Goal: Transaction & Acquisition: Purchase product/service

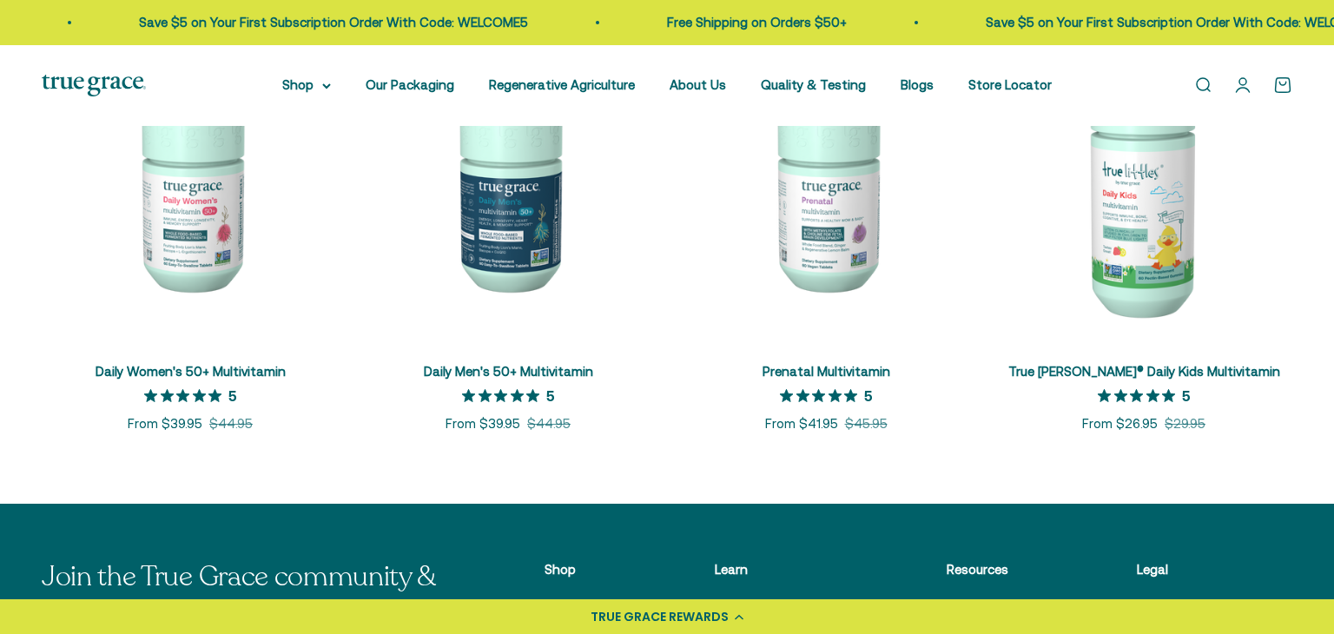
scroll to position [853, 0]
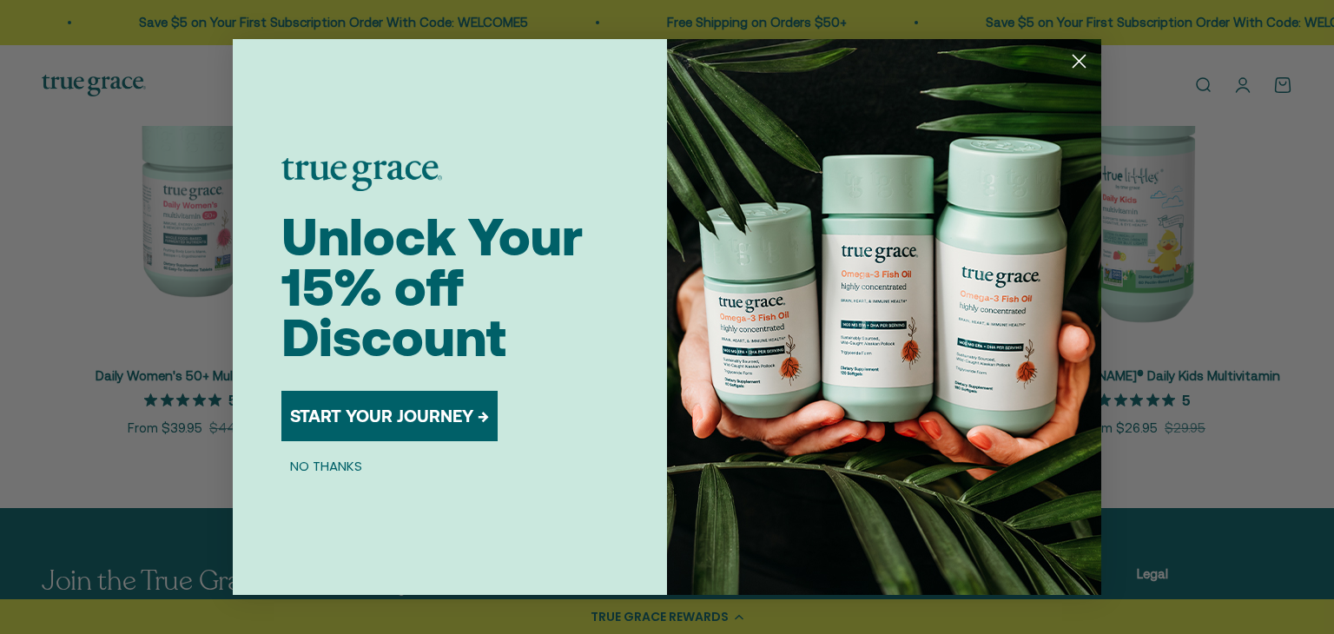
click at [1072, 63] on circle "Close dialog" at bounding box center [1078, 61] width 29 height 29
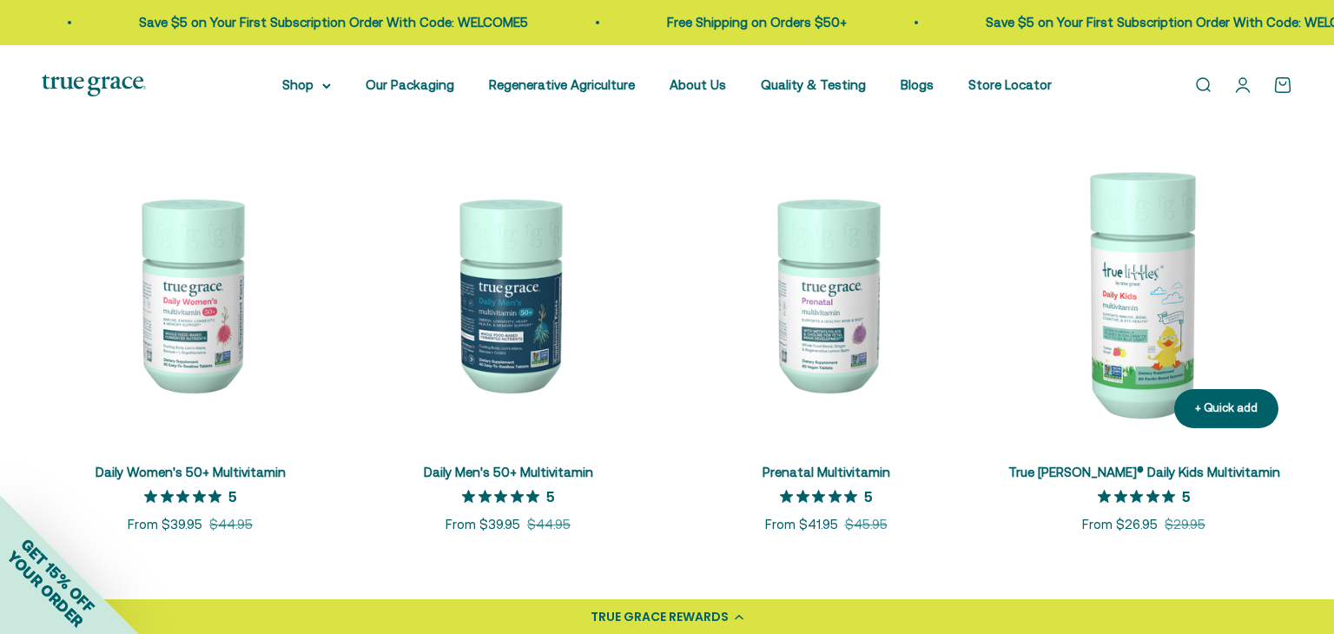
scroll to position [761, 0]
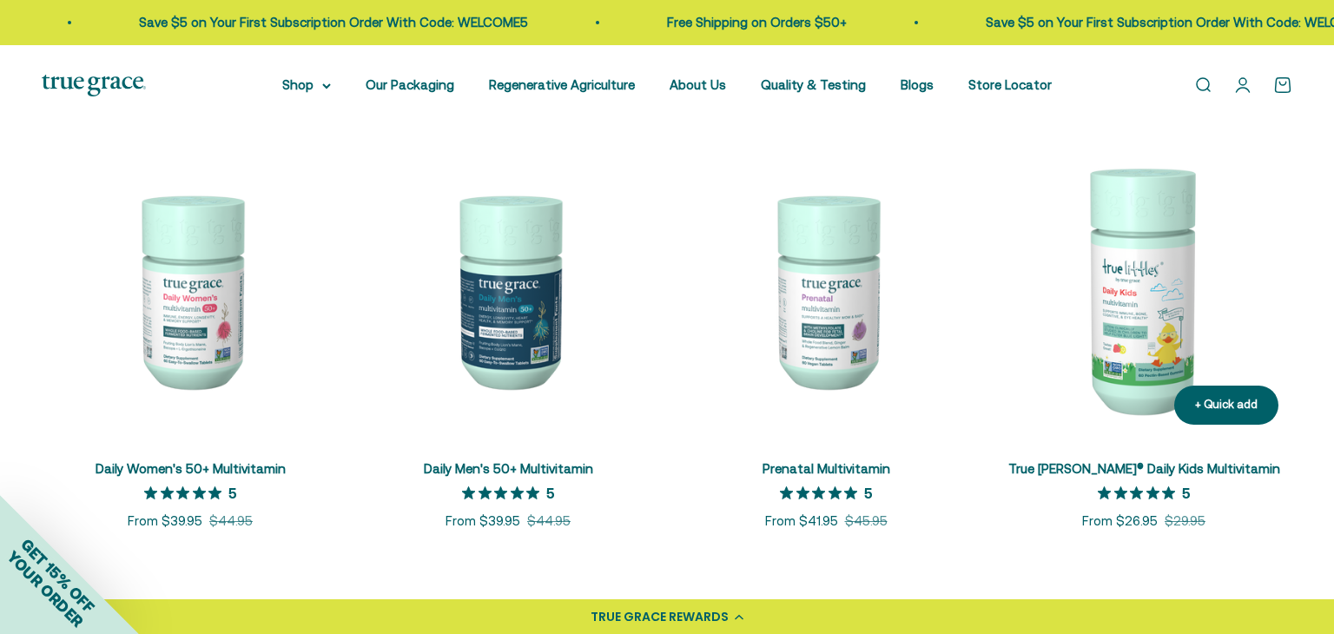
click at [1125, 287] on img at bounding box center [1143, 290] width 297 height 297
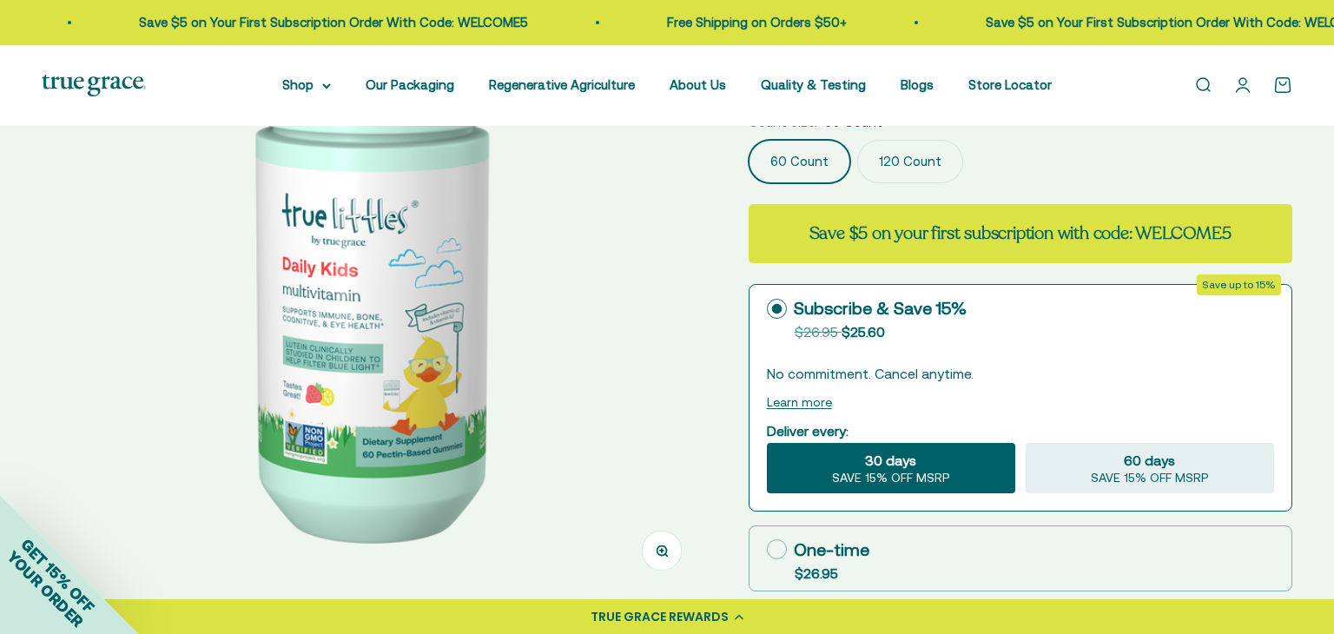
scroll to position [240, 0]
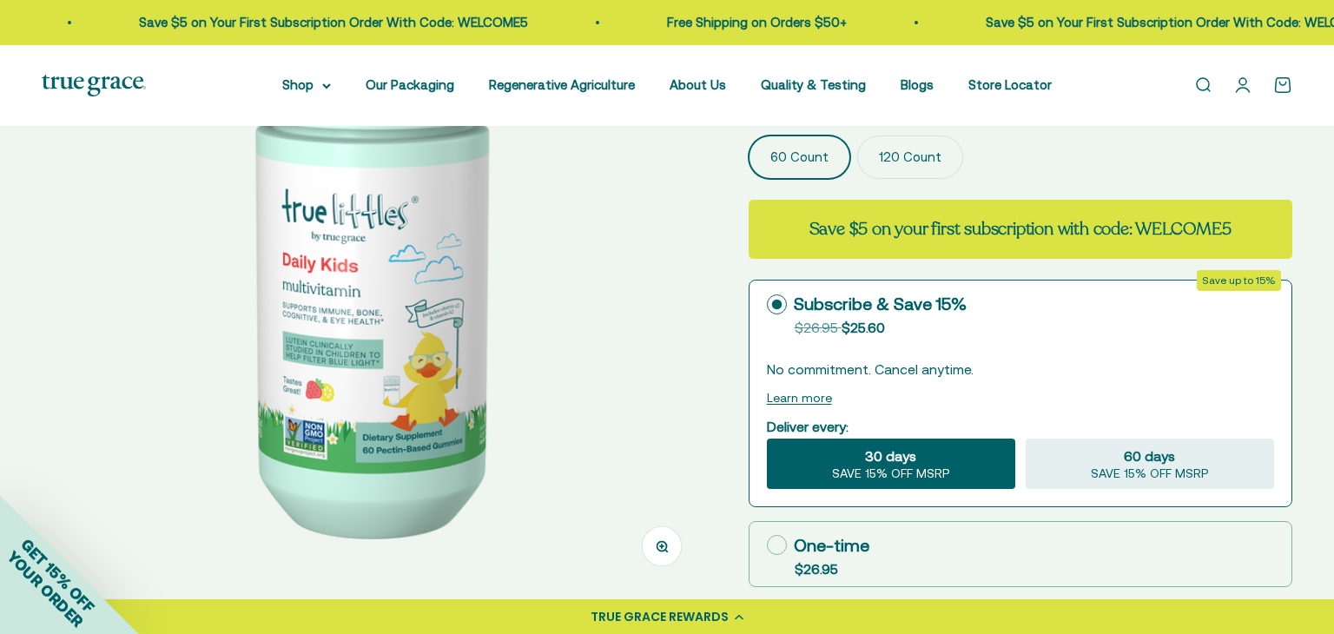
click at [936, 155] on label "120 Count" at bounding box center [910, 156] width 106 height 43
click at [748, 135] on input "120 Count" at bounding box center [747, 135] width 1 height 1
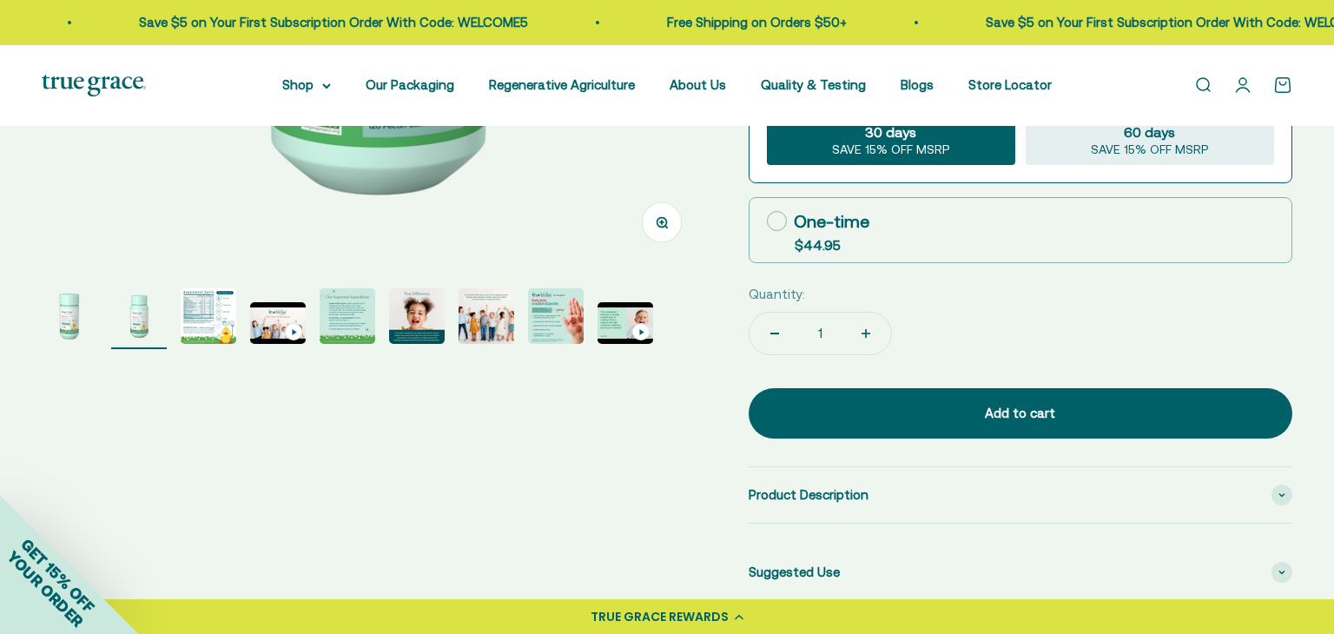
scroll to position [565, 0]
click at [210, 309] on img "Go to item 3" at bounding box center [209, 315] width 56 height 56
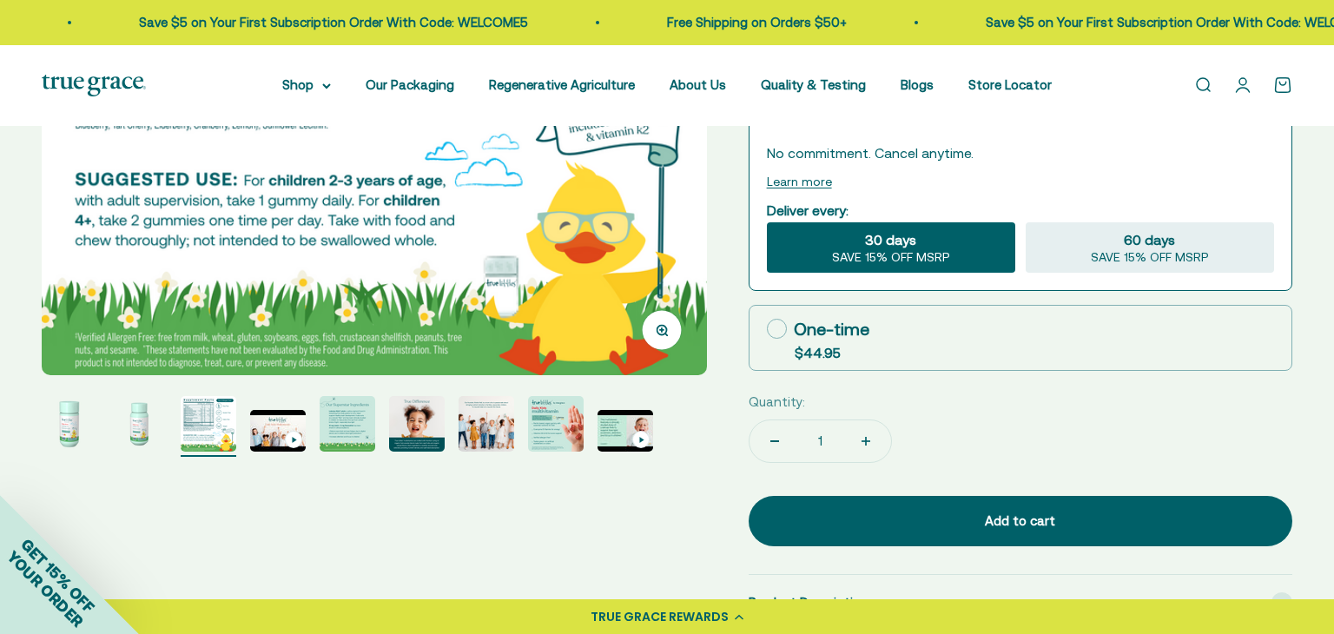
scroll to position [460, 0]
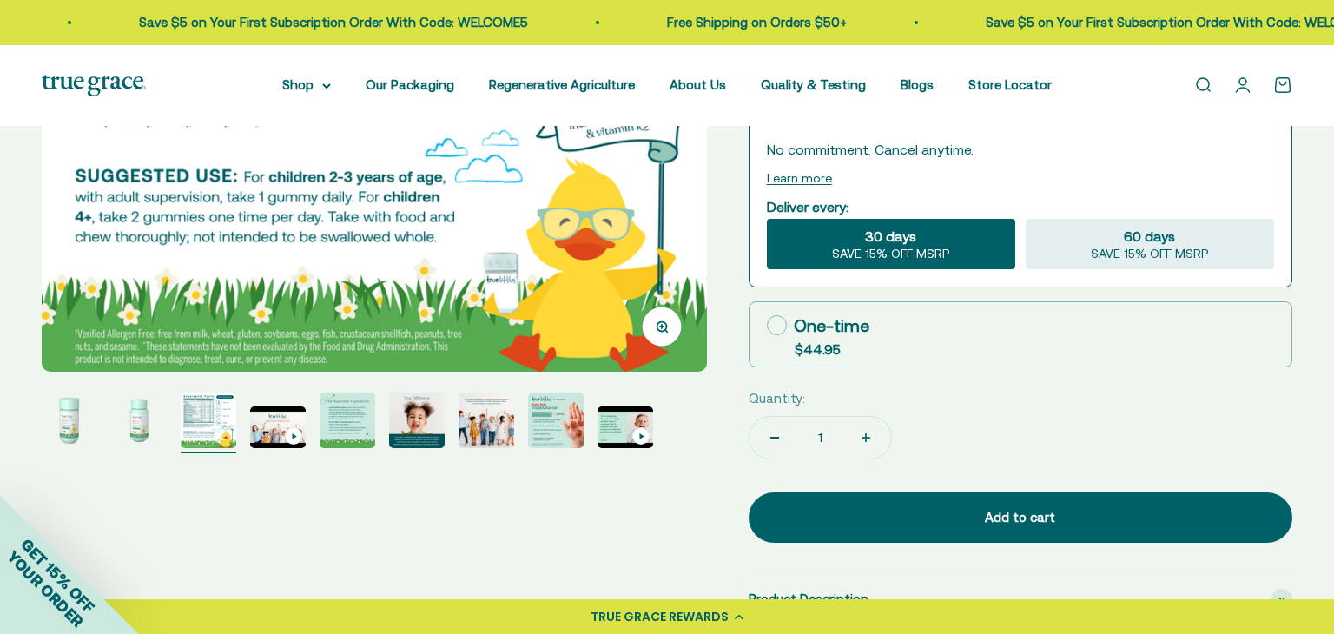
click at [269, 423] on img "Go to item 4" at bounding box center [278, 427] width 56 height 42
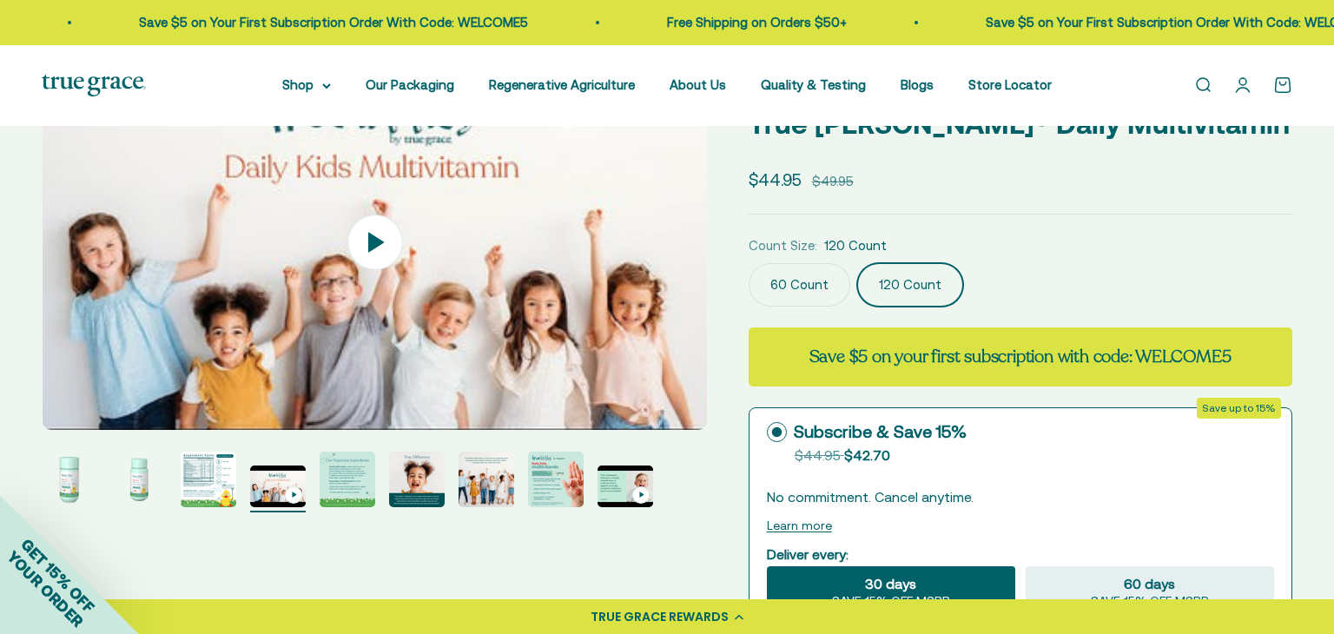
scroll to position [116, 0]
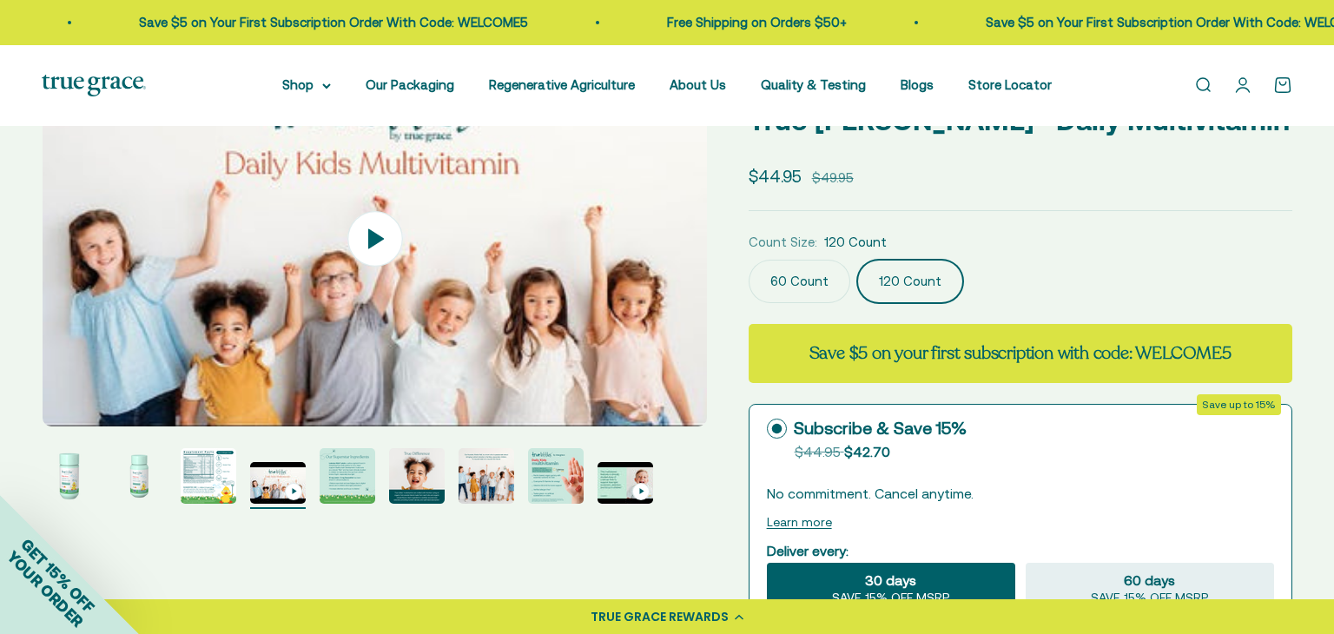
click at [339, 488] on img "Go to item 5" at bounding box center [347, 476] width 56 height 56
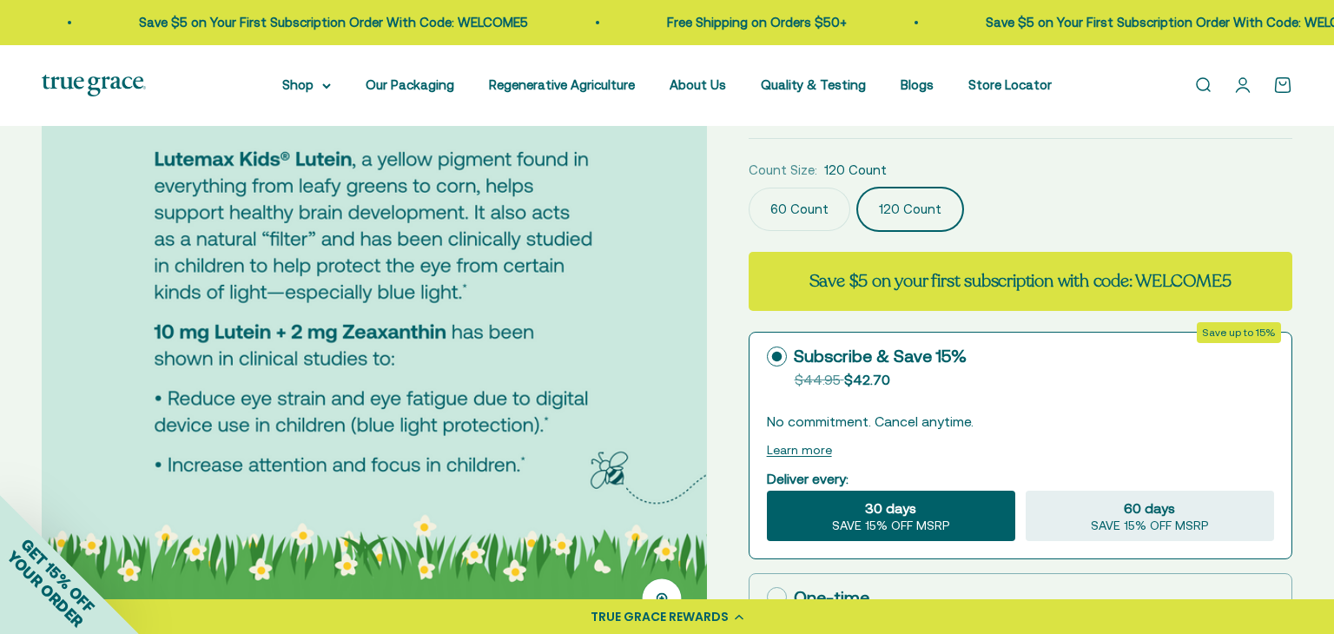
scroll to position [0, 0]
